Goal: Use online tool/utility: Utilize a website feature to perform a specific function

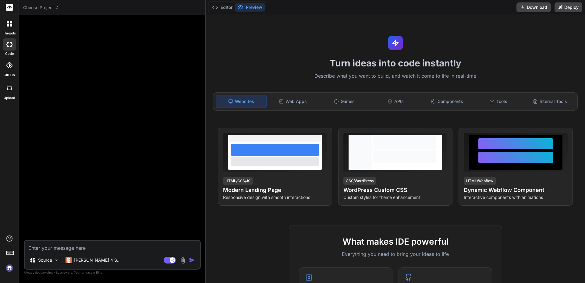
click at [9, 269] on img at bounding box center [9, 268] width 10 height 10
click at [9, 268] on img at bounding box center [9, 268] width 10 height 10
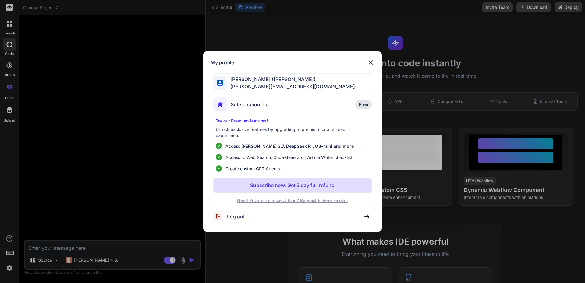
click at [371, 62] on img at bounding box center [370, 62] width 7 height 7
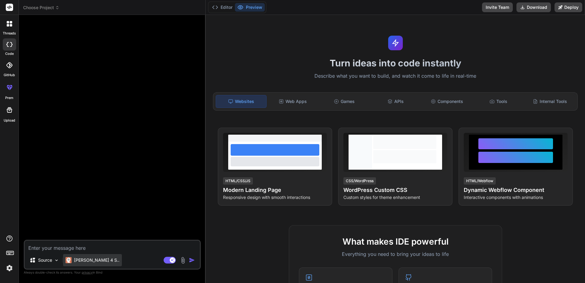
click at [85, 262] on p "[PERSON_NAME] 4 S.." at bounding box center [96, 260] width 45 height 6
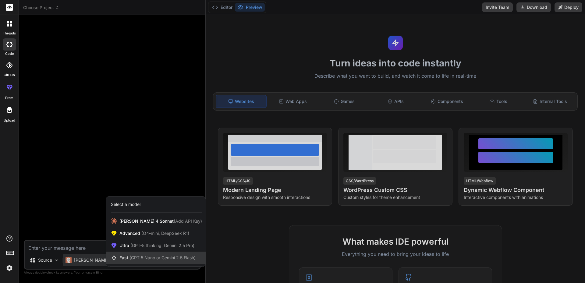
click at [138, 255] on span "(GPT 5 Nano or Gemini 2.5 Flash)" at bounding box center [162, 257] width 66 height 5
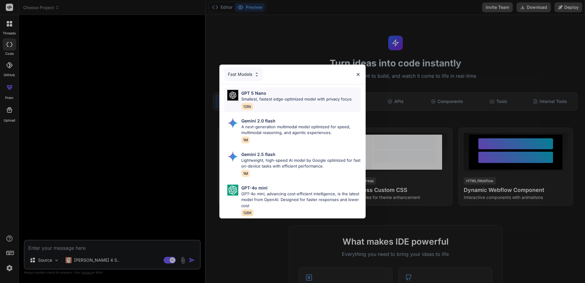
click at [315, 92] on div "GPT 5 Nano" at bounding box center [296, 93] width 110 height 6
type textarea "x"
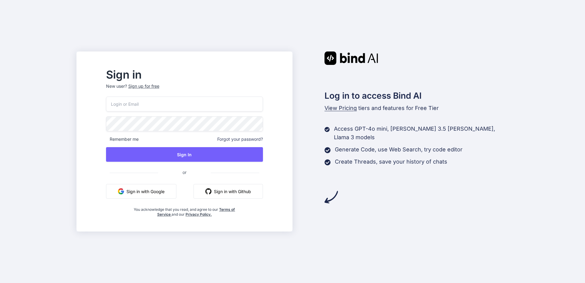
click at [181, 104] on input "email" at bounding box center [184, 104] width 157 height 15
click at [150, 192] on button "Sign in with Google" at bounding box center [141, 191] width 70 height 15
